Goal: Transaction & Acquisition: Register for event/course

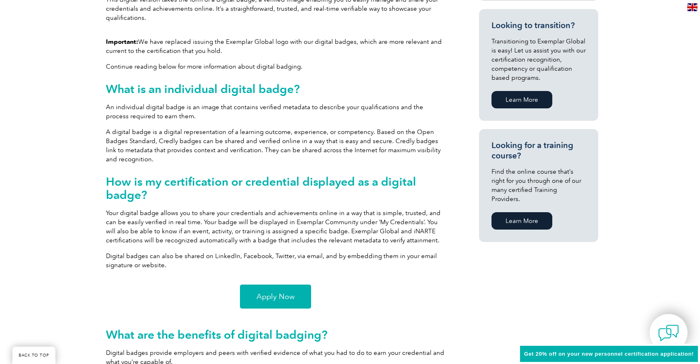
scroll to position [586, 0]
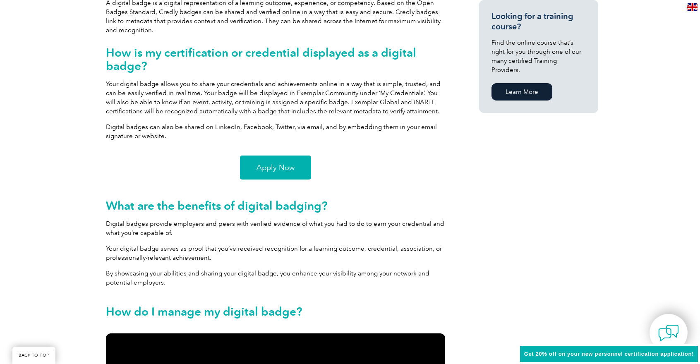
click at [287, 171] on span "Apply Now" at bounding box center [275, 167] width 38 height 7
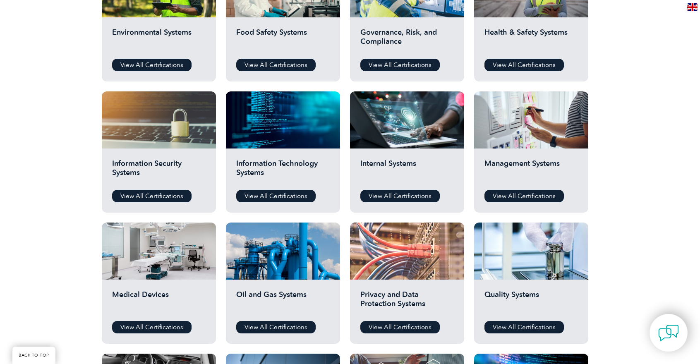
scroll to position [372, 0]
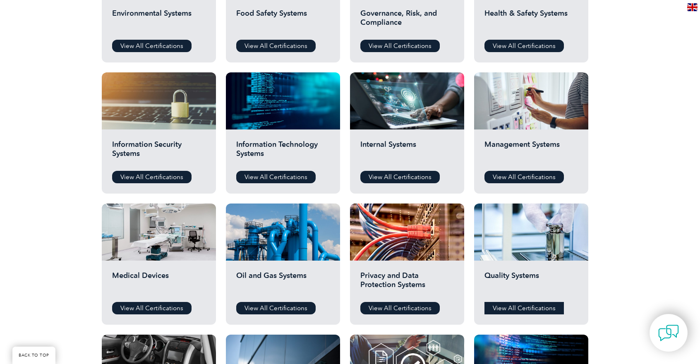
click at [515, 313] on link "View All Certifications" at bounding box center [523, 308] width 79 height 12
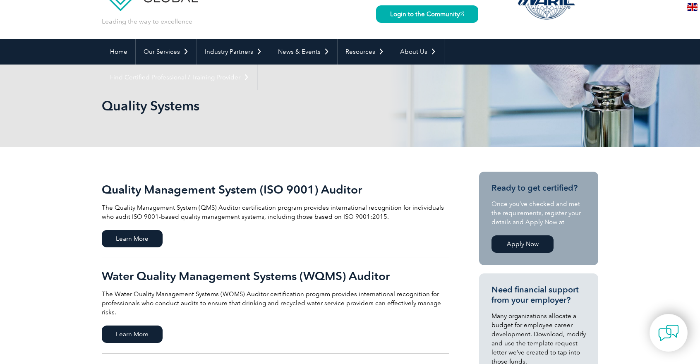
scroll to position [207, 0]
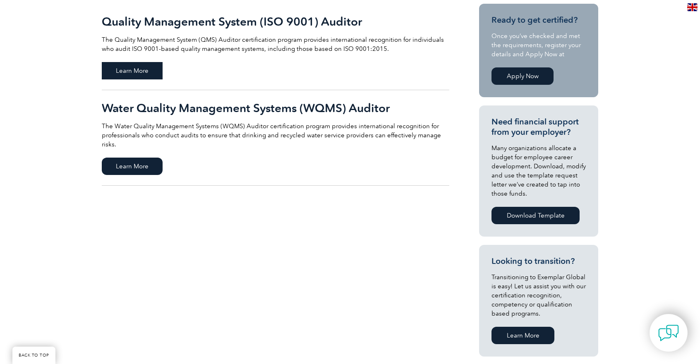
click at [146, 77] on span "Learn More" at bounding box center [132, 70] width 61 height 17
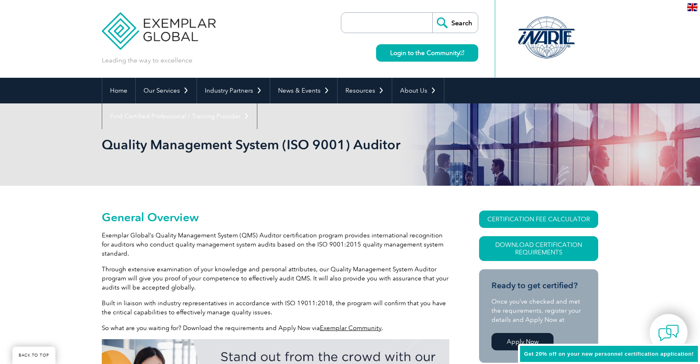
scroll to position [198, 0]
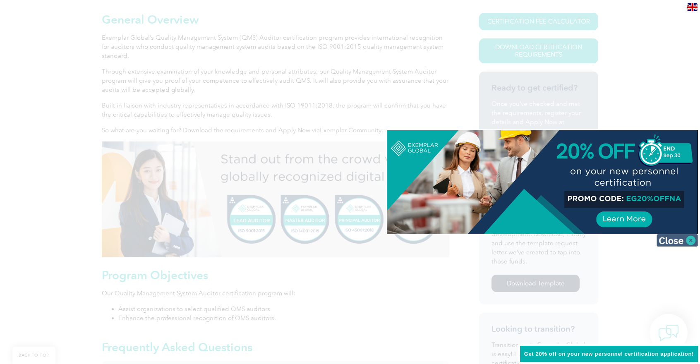
click at [688, 244] on img at bounding box center [676, 240] width 41 height 12
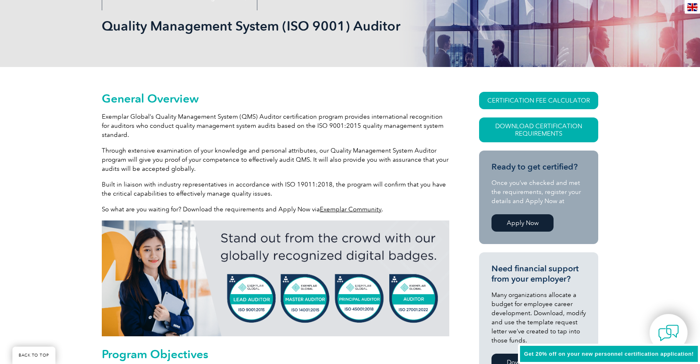
scroll to position [115, 0]
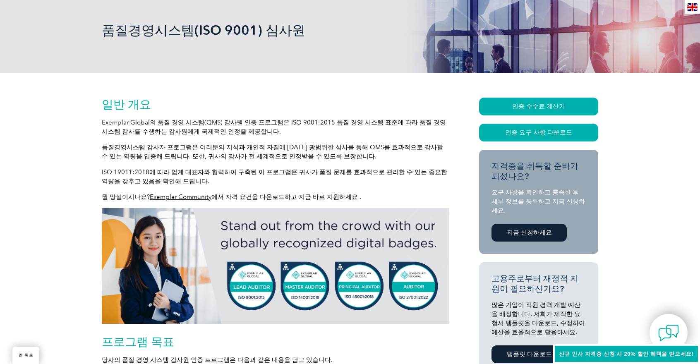
click at [536, 230] on font "지금 신청하세요" at bounding box center [529, 232] width 45 height 7
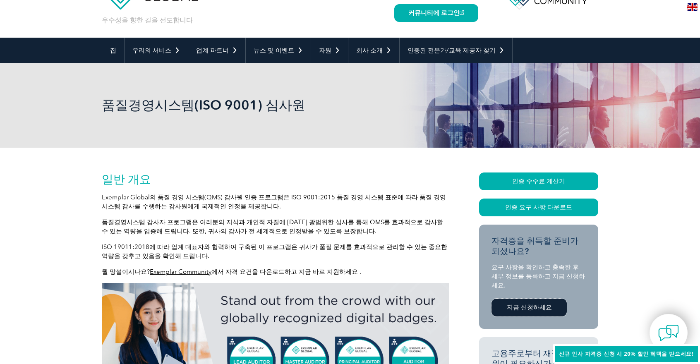
scroll to position [32, 0]
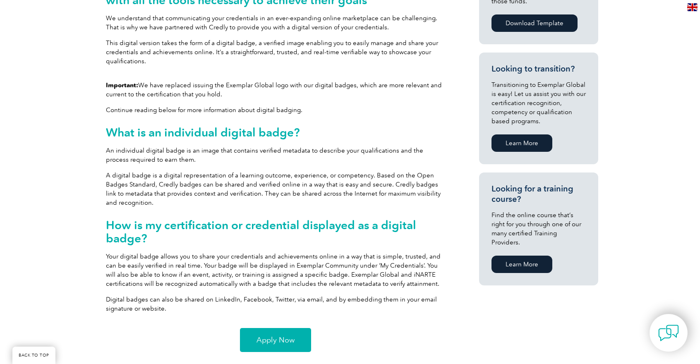
scroll to position [620, 0]
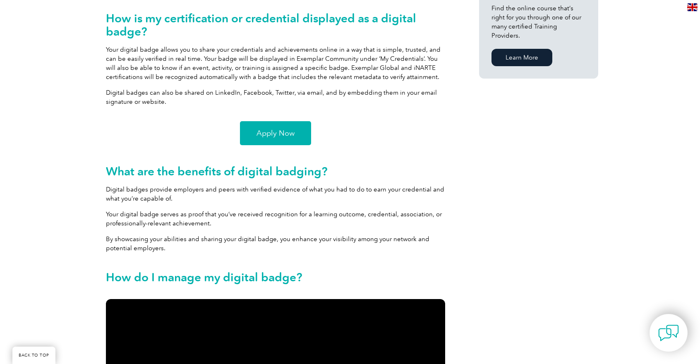
click at [298, 134] on link "Apply Now" at bounding box center [275, 133] width 71 height 24
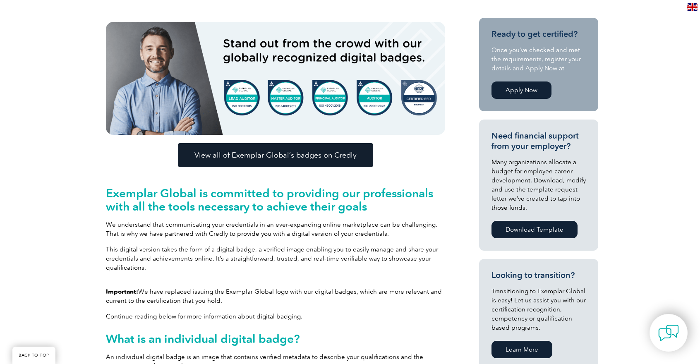
scroll to position [207, 0]
drag, startPoint x: 649, startPoint y: 38, endPoint x: 646, endPoint y: 6, distance: 31.5
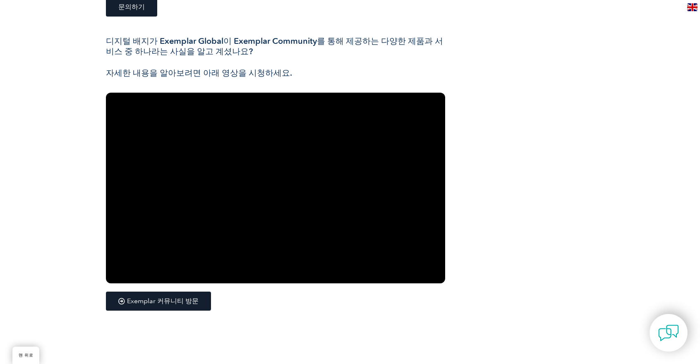
scroll to position [1117, 0]
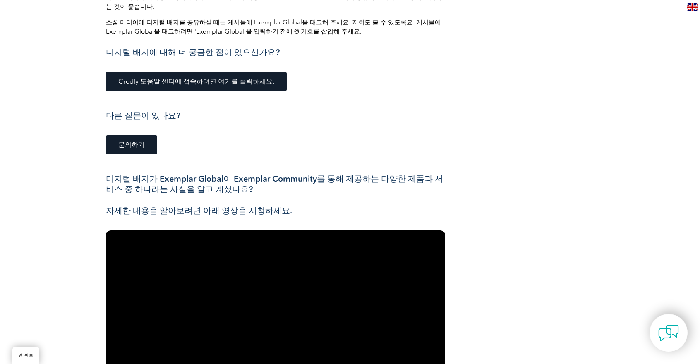
click at [141, 135] on link "문의하기" at bounding box center [131, 144] width 51 height 19
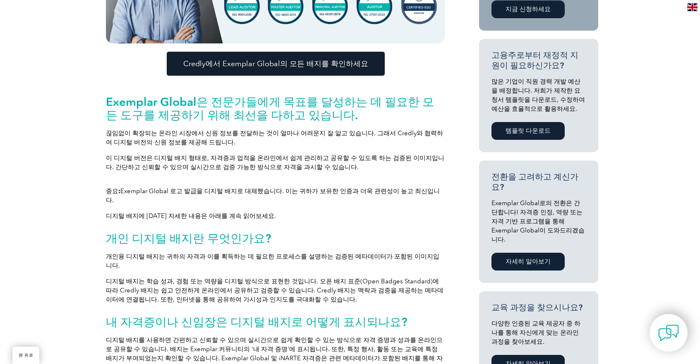
scroll to position [455, 0]
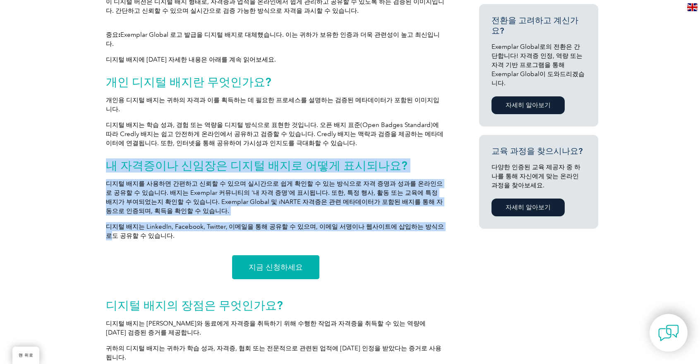
drag, startPoint x: 109, startPoint y: 149, endPoint x: 426, endPoint y: 209, distance: 323.0
click at [426, 209] on div "중요: Exemplar Global 로고 발급을 디지털 배지로 대체했습니다. 이는 귀하가 보유한 인증과 더욱 관련성이 높고 최신입니다. 디지털…" at bounding box center [275, 138] width 339 height 217
click at [343, 201] on div "중요: Exemplar Global 로고 발급을 디지털 배지로 대체했습니다. 이는 귀하가 보유한 인증과 더욱 관련성이 높고 최신입니다. 디지털…" at bounding box center [275, 138] width 339 height 217
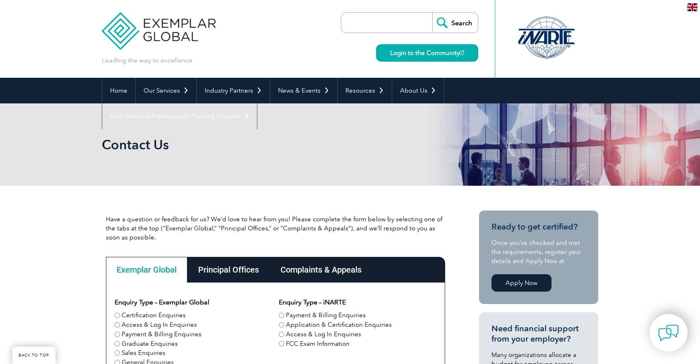
scroll to position [115, 0]
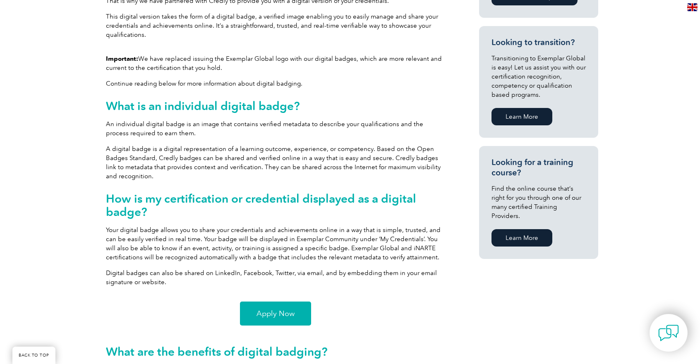
scroll to position [455, 0]
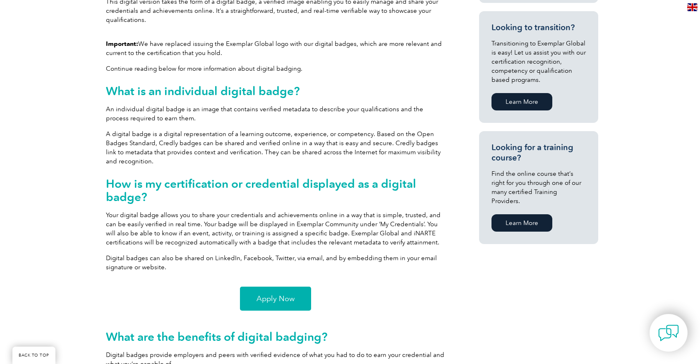
click at [287, 288] on link "Apply Now" at bounding box center [275, 299] width 71 height 24
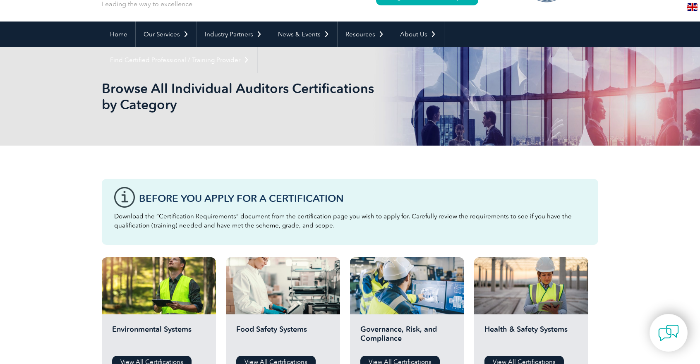
scroll to position [83, 0]
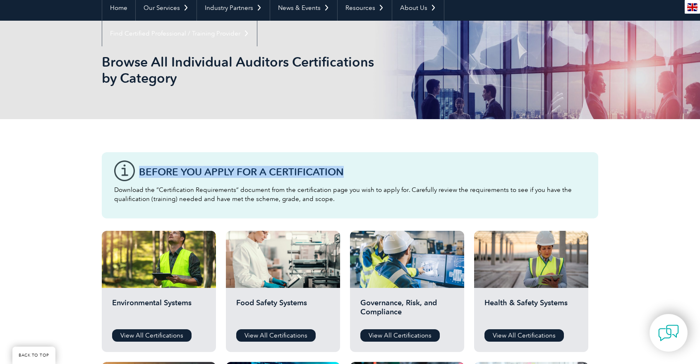
drag, startPoint x: 139, startPoint y: 169, endPoint x: 377, endPoint y: 171, distance: 238.3
click at [377, 171] on h3 "Before You Apply For a Certification" at bounding box center [362, 172] width 447 height 10
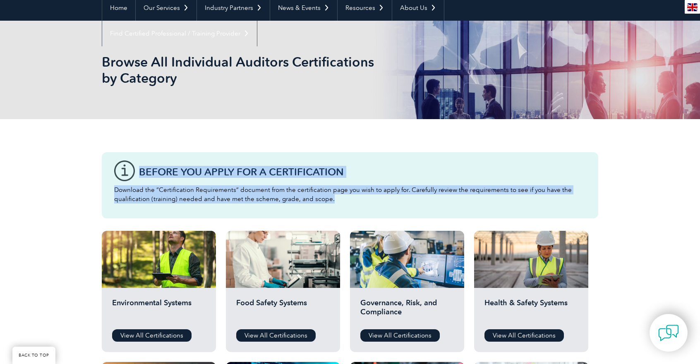
drag, startPoint x: 340, startPoint y: 203, endPoint x: 141, endPoint y: 172, distance: 201.4
click at [141, 172] on div "Before You Apply For a Certification Download the “Certification Requirements” …" at bounding box center [350, 185] width 496 height 66
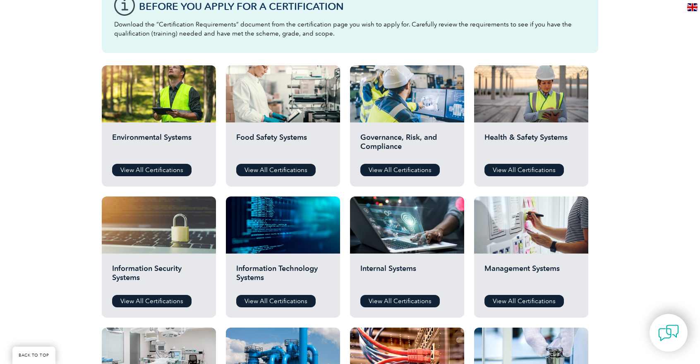
click at [615, 153] on div "Before You Apply For a Certification Download the “Certification Requirements” …" at bounding box center [350, 284] width 700 height 661
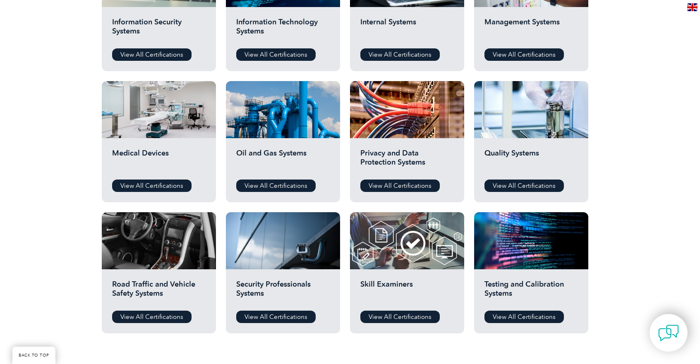
scroll to position [496, 0]
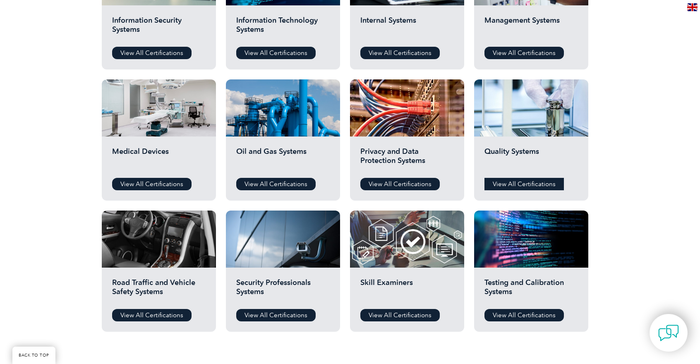
click at [494, 187] on link "View All Certifications" at bounding box center [523, 184] width 79 height 12
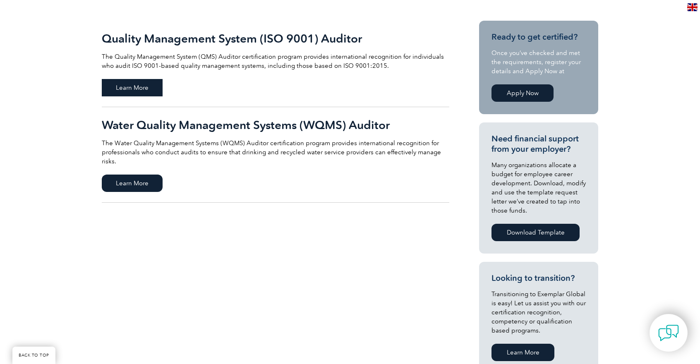
scroll to position [165, 0]
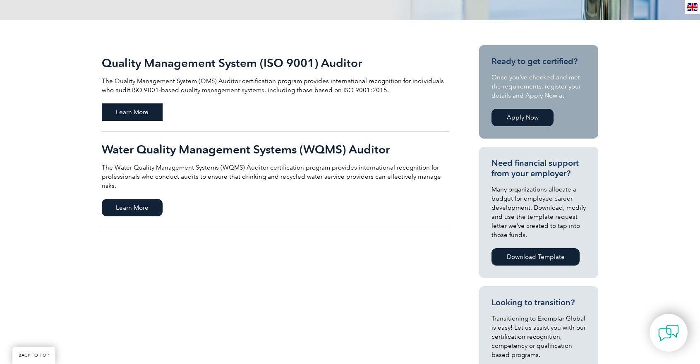
click at [132, 115] on span "Learn More" at bounding box center [132, 111] width 61 height 17
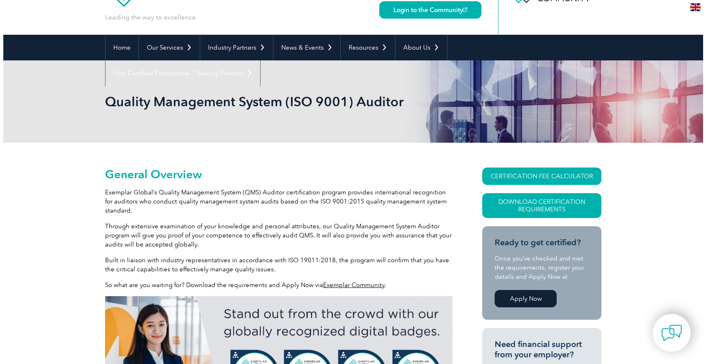
scroll to position [67, 0]
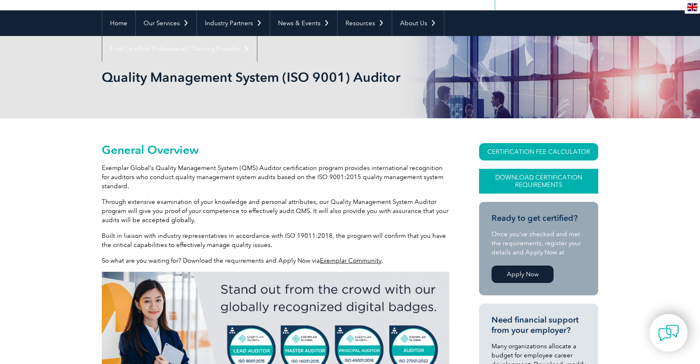
click at [576, 185] on link "Download Certification Requirements" at bounding box center [538, 181] width 119 height 25
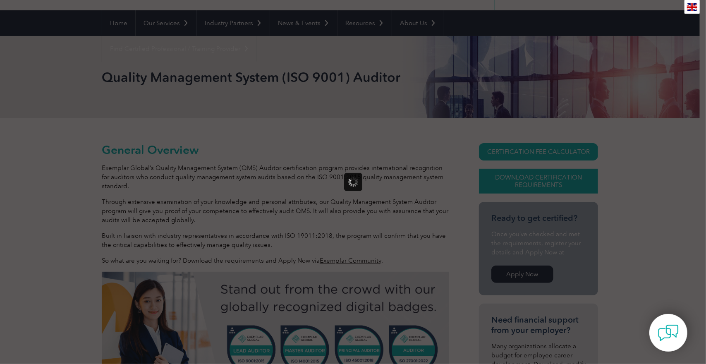
scroll to position [0, 0]
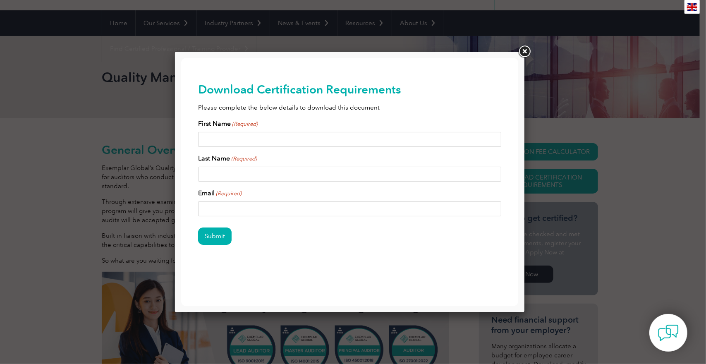
click at [521, 50] on link at bounding box center [524, 51] width 15 height 15
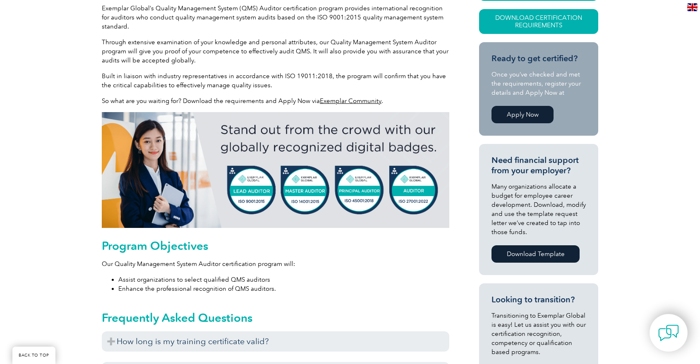
scroll to position [233, 0]
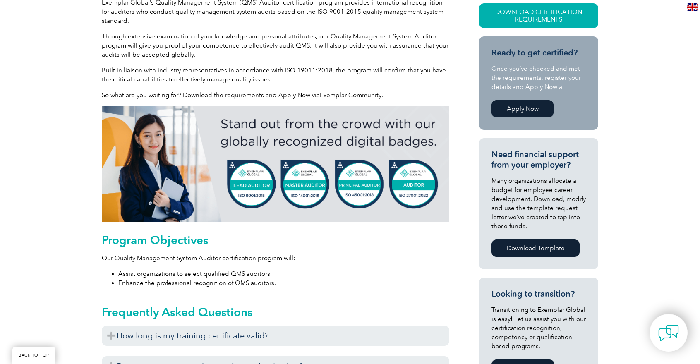
drag, startPoint x: 678, startPoint y: 63, endPoint x: 656, endPoint y: 0, distance: 66.2
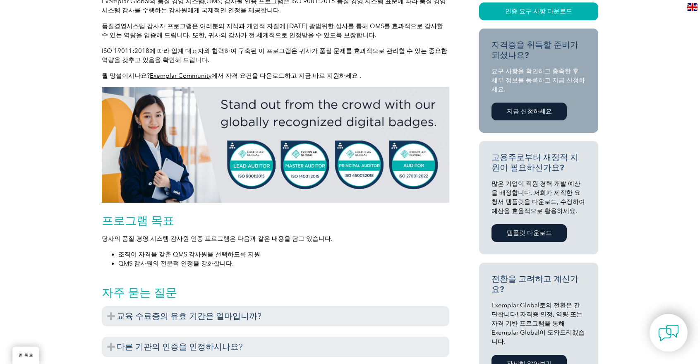
click at [637, 113] on div "일반 개요 Exemplar Global의 품질 경영 시스템(QMS) 감사원 인증 프로그램은 ISO 9001:2015 품질 경영 시스템 표준에 …" at bounding box center [350, 363] width 700 height 823
click at [536, 103] on link "지금 신청하세요" at bounding box center [528, 112] width 75 height 18
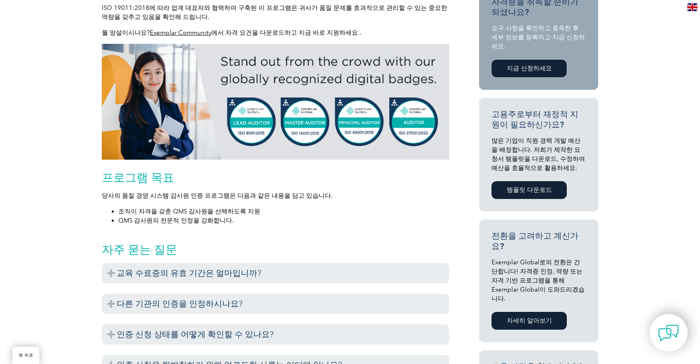
scroll to position [195, 0]
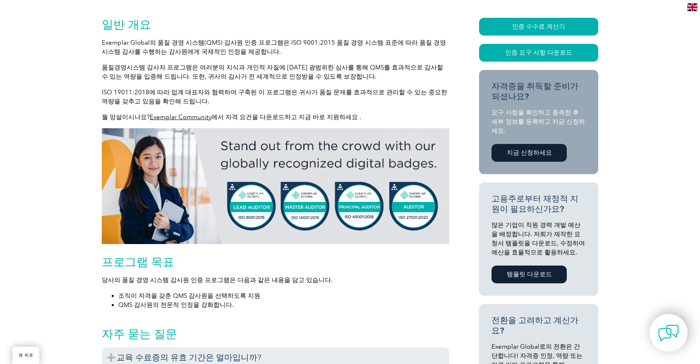
click at [519, 149] on font "지금 신청하세요" at bounding box center [529, 152] width 45 height 7
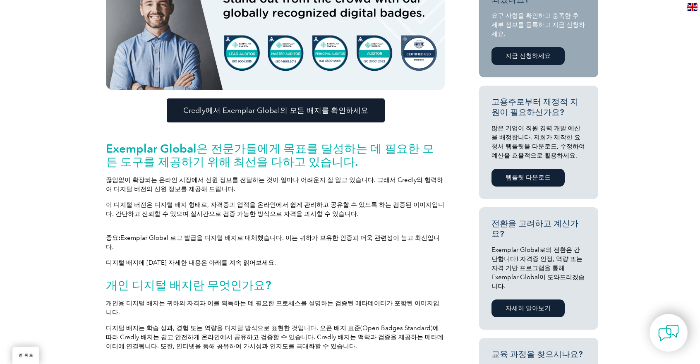
scroll to position [255, 0]
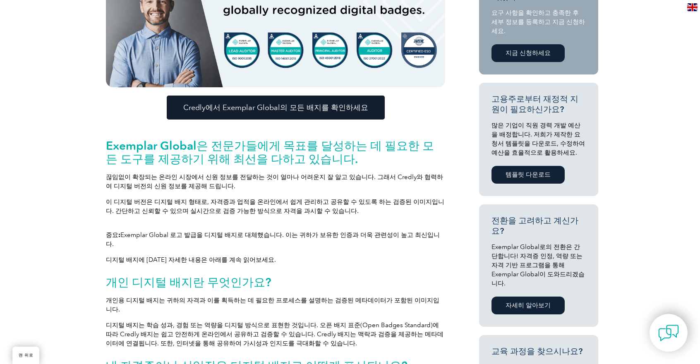
click at [290, 109] on font "Credly에서 Exemplar Global의 모든 배지를 확인하세요" at bounding box center [275, 107] width 185 height 9
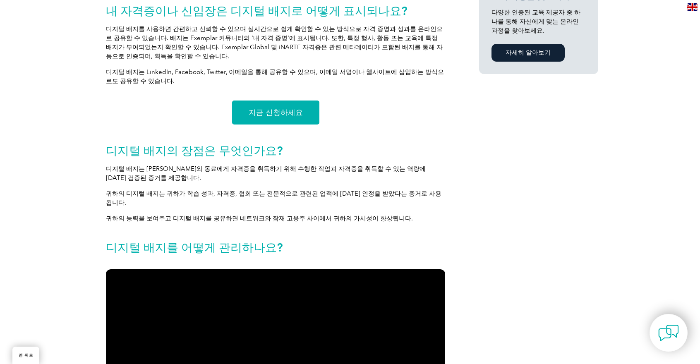
scroll to position [627, 0]
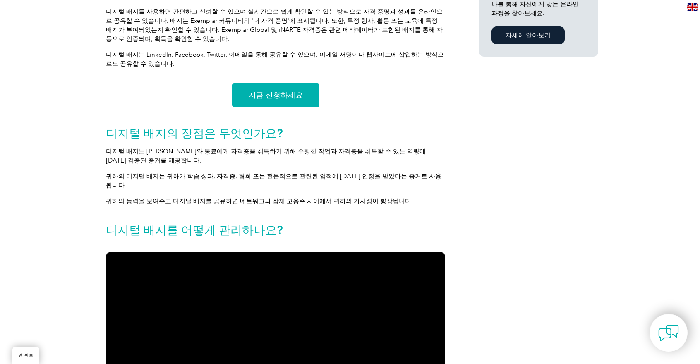
click at [290, 87] on link "지금 신청하세요" at bounding box center [275, 95] width 87 height 24
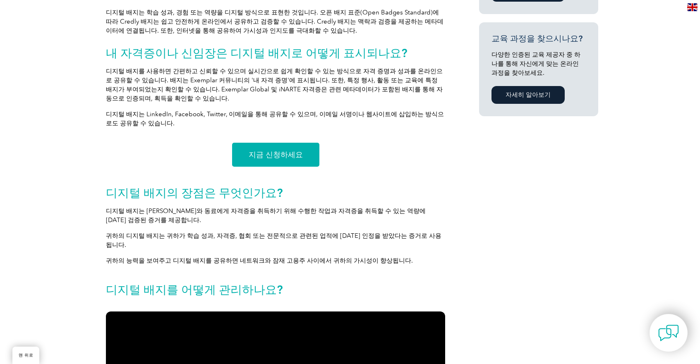
scroll to position [462, 0]
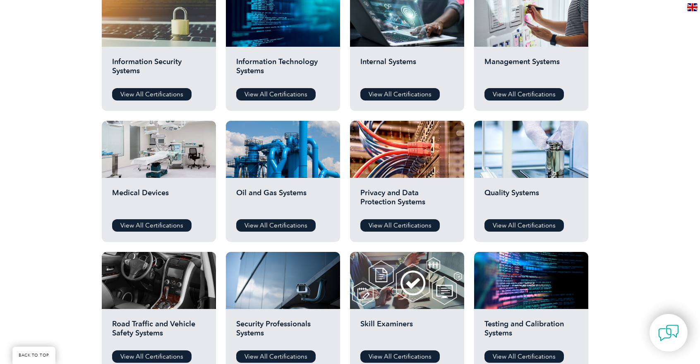
scroll to position [290, 0]
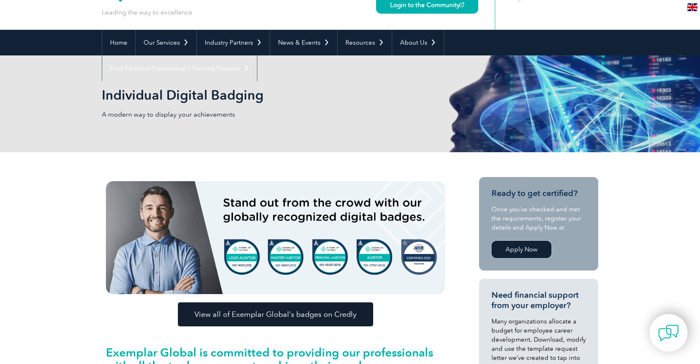
scroll to position [48, 0]
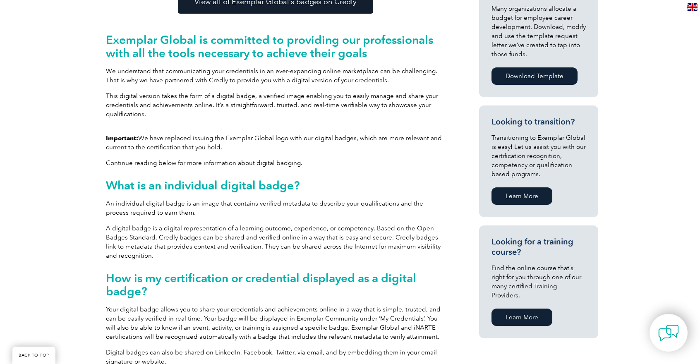
scroll to position [544, 0]
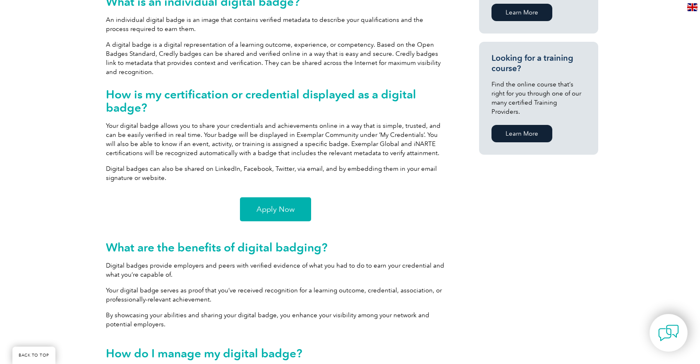
click at [288, 215] on link "Apply Now" at bounding box center [275, 209] width 71 height 24
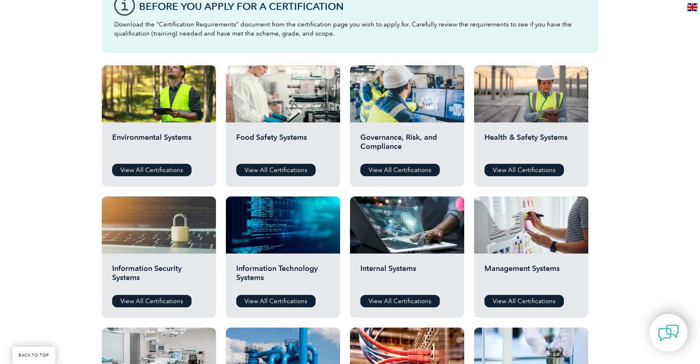
scroll to position [496, 0]
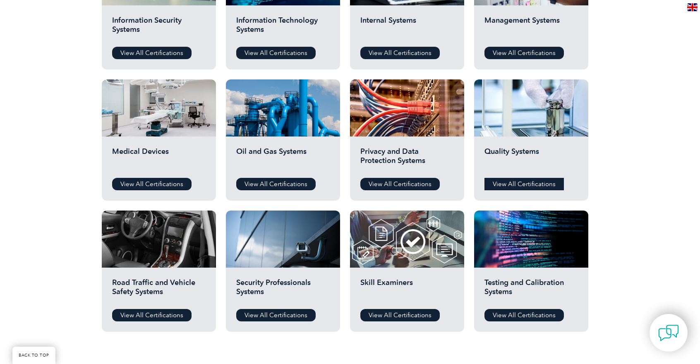
click at [521, 180] on link "View All Certifications" at bounding box center [523, 184] width 79 height 12
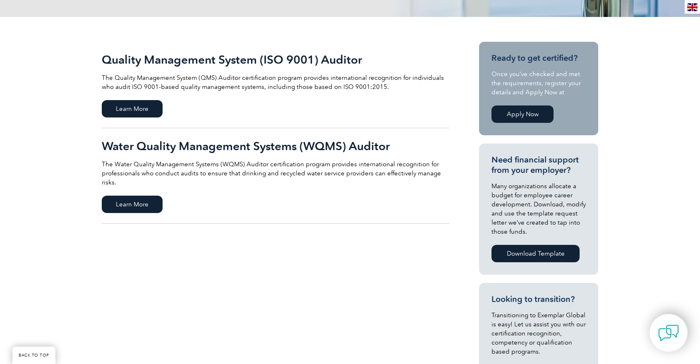
scroll to position [165, 0]
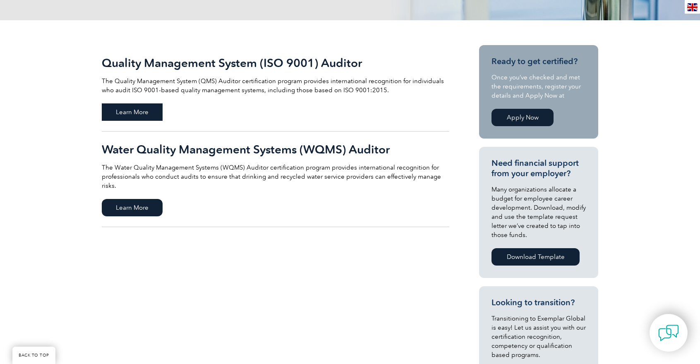
click at [145, 117] on span "Learn More" at bounding box center [132, 111] width 61 height 17
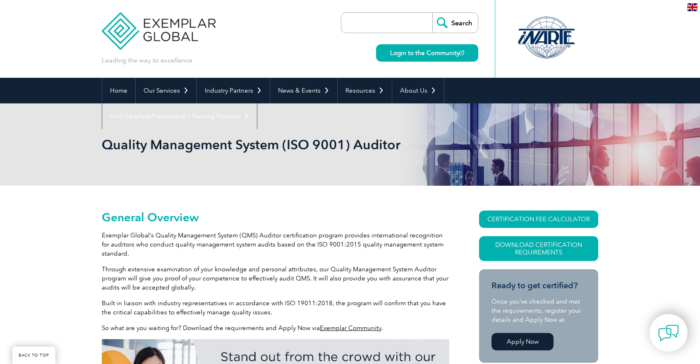
scroll to position [117, 0]
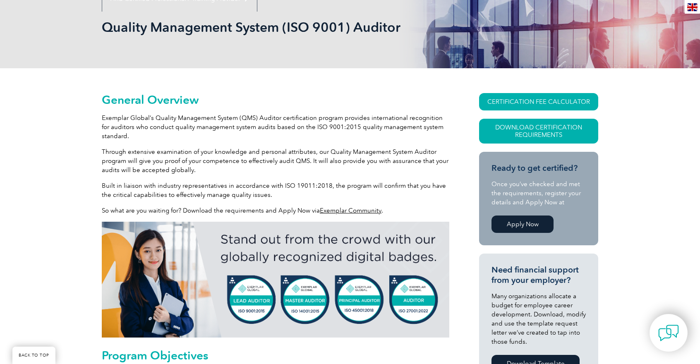
click at [522, 219] on link "Apply Now" at bounding box center [522, 224] width 62 height 17
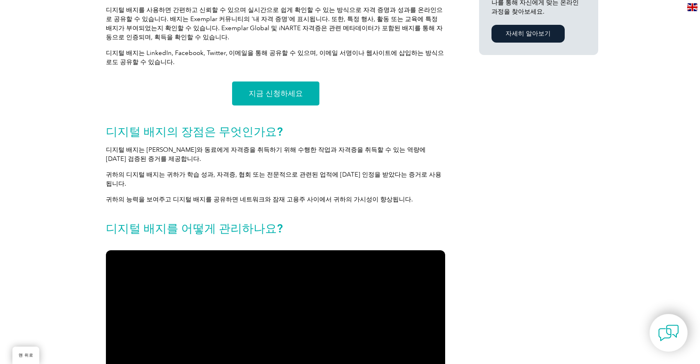
scroll to position [627, 0]
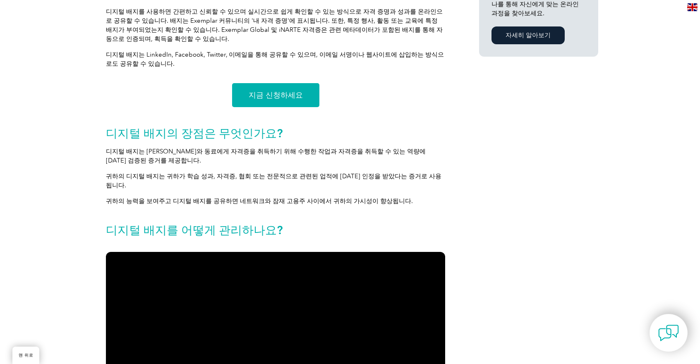
click at [295, 83] on link "지금 신청하세요" at bounding box center [275, 95] width 87 height 24
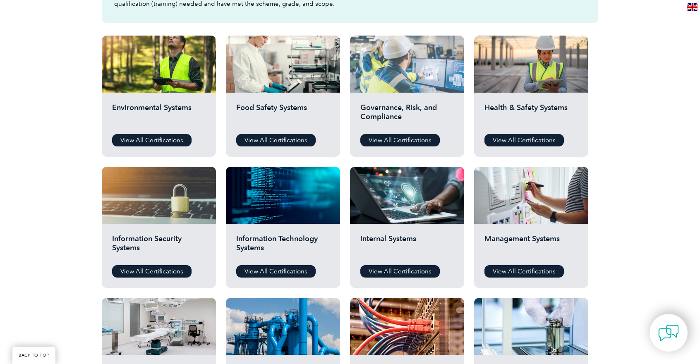
scroll to position [455, 0]
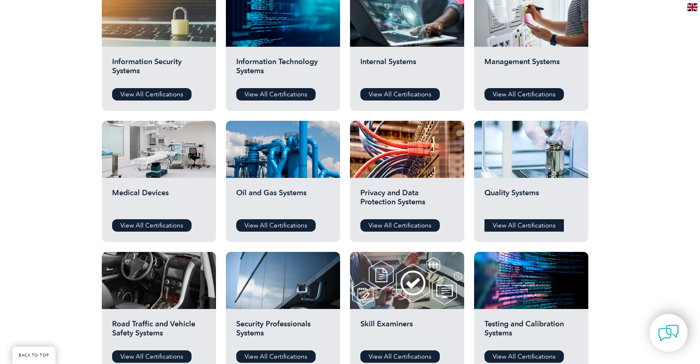
click at [520, 227] on link "View All Certifications" at bounding box center [523, 225] width 79 height 12
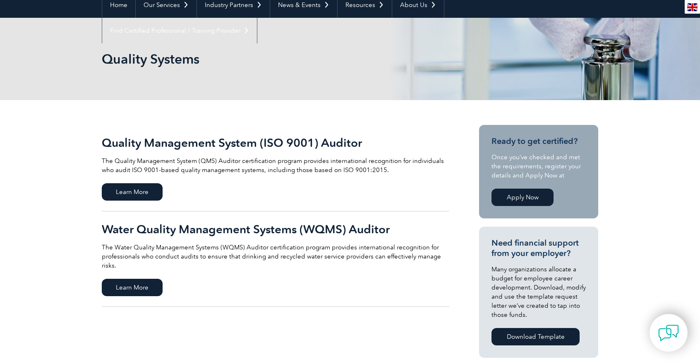
scroll to position [207, 0]
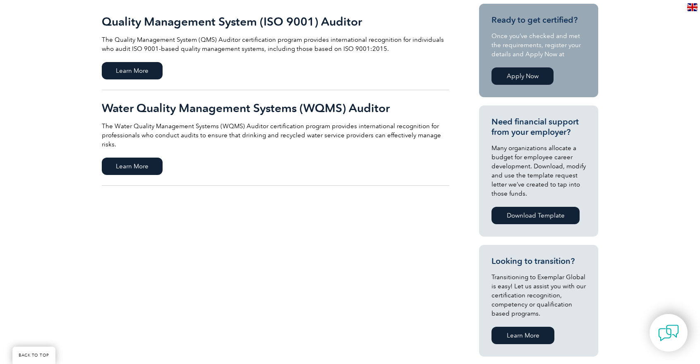
click at [512, 80] on link "Apply Now" at bounding box center [522, 75] width 62 height 17
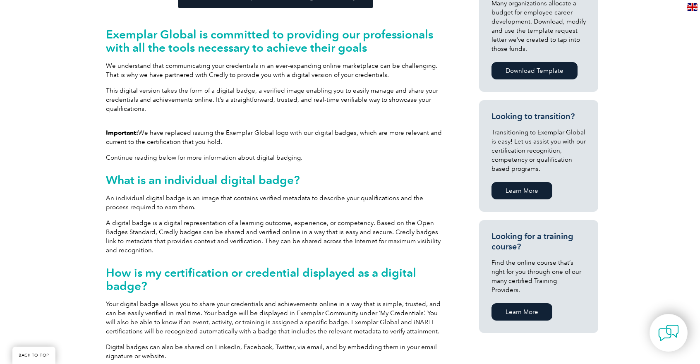
scroll to position [462, 0]
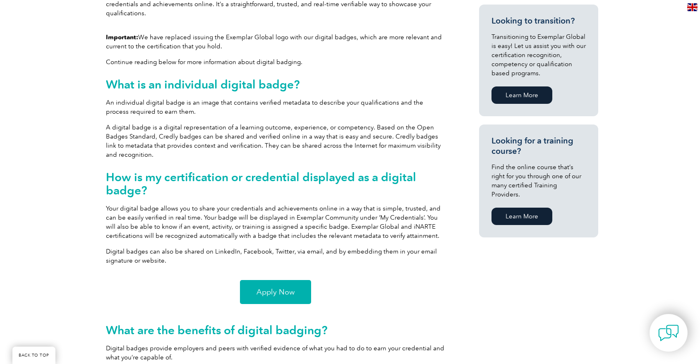
click at [285, 288] on span "Apply Now" at bounding box center [275, 291] width 38 height 7
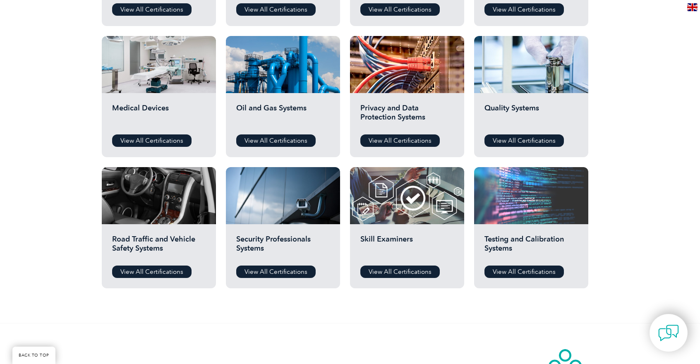
scroll to position [620, 0]
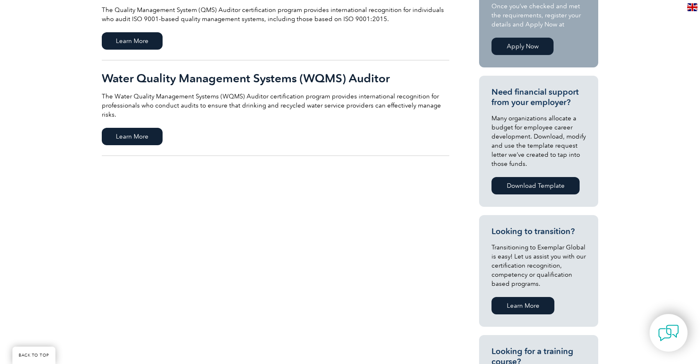
scroll to position [248, 0]
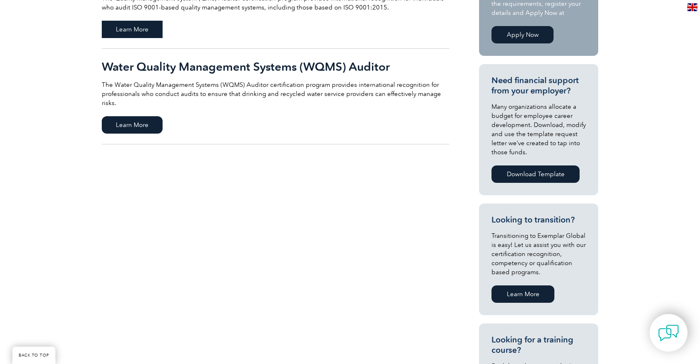
click at [125, 37] on span "Learn More" at bounding box center [132, 29] width 61 height 17
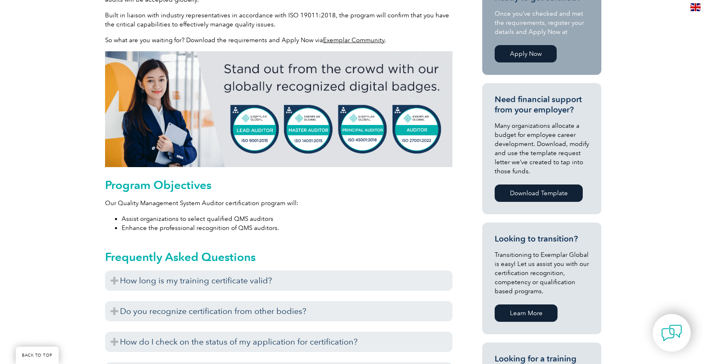
scroll to position [67, 0]
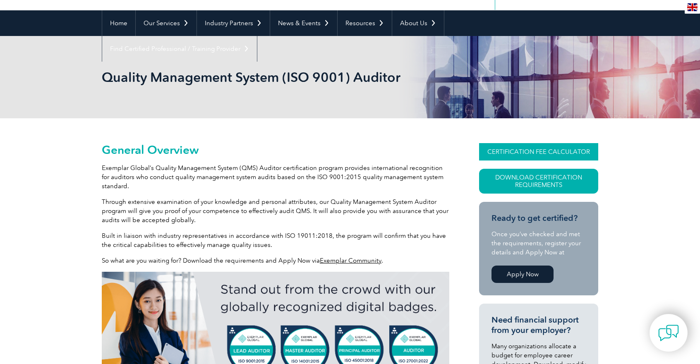
click at [515, 149] on link "CERTIFICATION FEE CALCULATOR" at bounding box center [538, 151] width 119 height 17
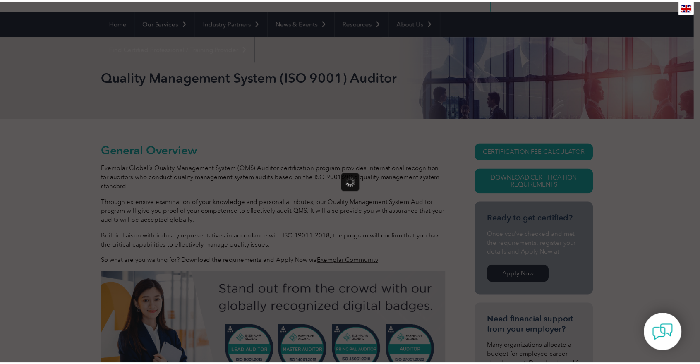
scroll to position [0, 0]
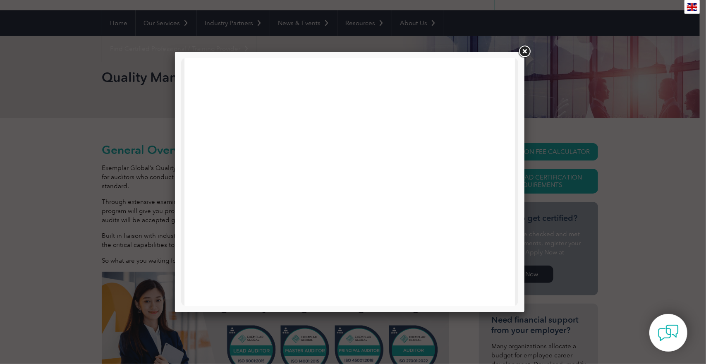
click at [522, 46] on link at bounding box center [524, 51] width 15 height 15
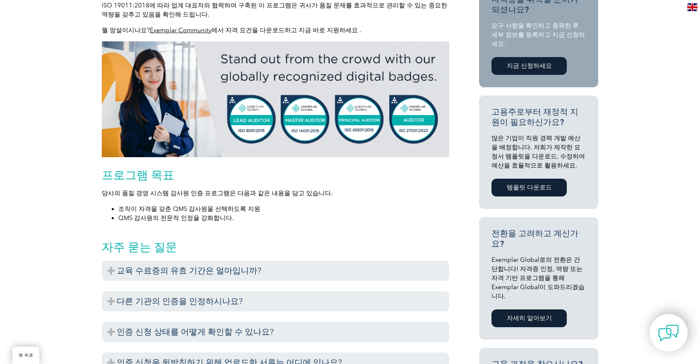
scroll to position [218, 0]
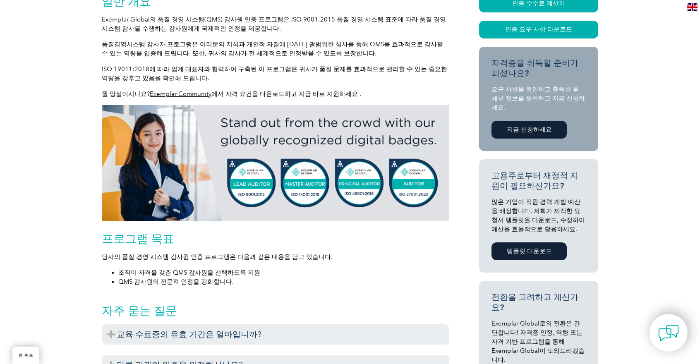
click at [525, 121] on link "지금 신청하세요" at bounding box center [528, 130] width 75 height 18
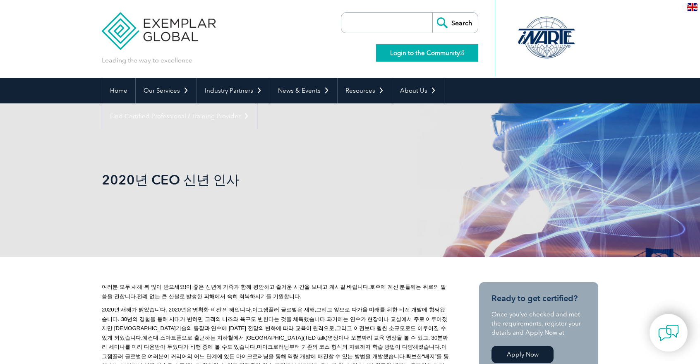
click at [393, 52] on link "Login to the Community" at bounding box center [427, 52] width 102 height 17
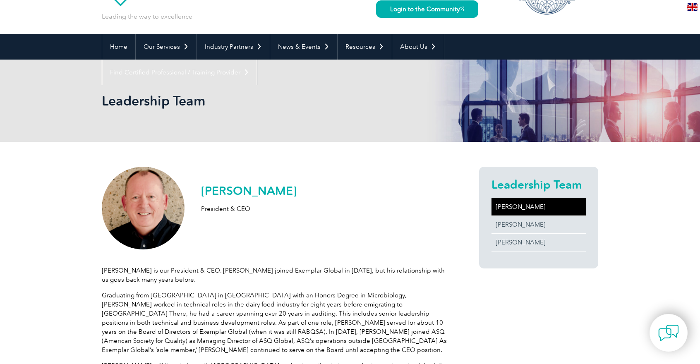
scroll to position [83, 0]
